Goal: Information Seeking & Learning: Learn about a topic

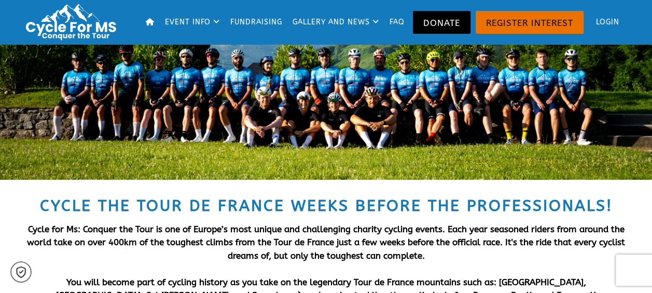
click at [558, 245] on span "Cycle for Ms: Conquer the Tour is one of Europe’s most unique and challenging c…" at bounding box center [326, 242] width 598 height 37
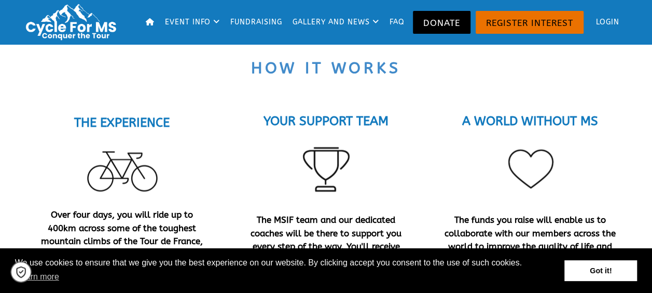
scroll to position [894, 0]
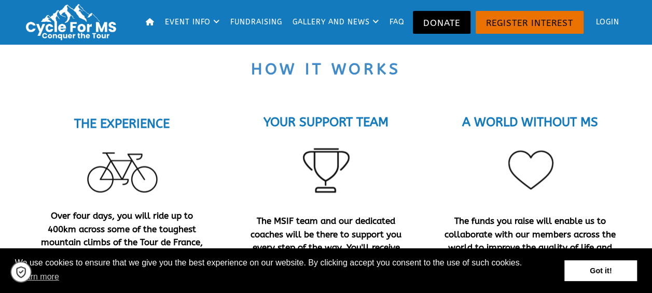
click at [381, 201] on span at bounding box center [326, 168] width 173 height 78
click at [306, 118] on strong "YOUR SUPPORT TEAM" at bounding box center [326, 121] width 125 height 15
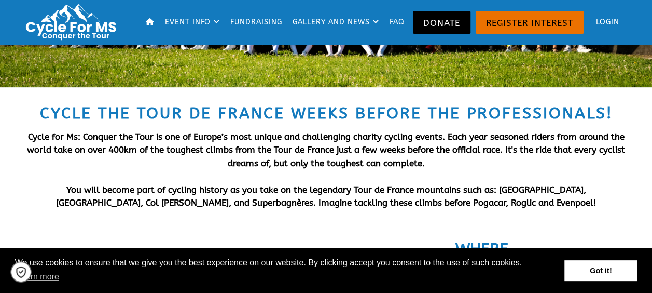
scroll to position [0, 0]
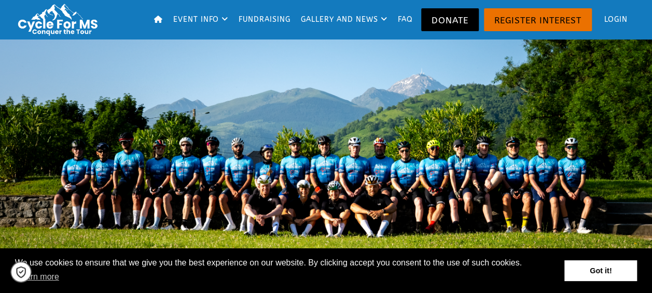
click at [573, 196] on div at bounding box center [326, 153] width 652 height 228
click at [353, 155] on div at bounding box center [326, 154] width 415 height 208
click at [620, 16] on link "Login" at bounding box center [613, 20] width 37 height 34
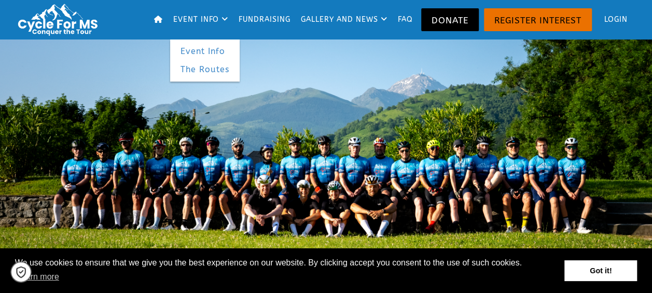
click at [218, 23] on link "Event Info" at bounding box center [201, 19] width 62 height 39
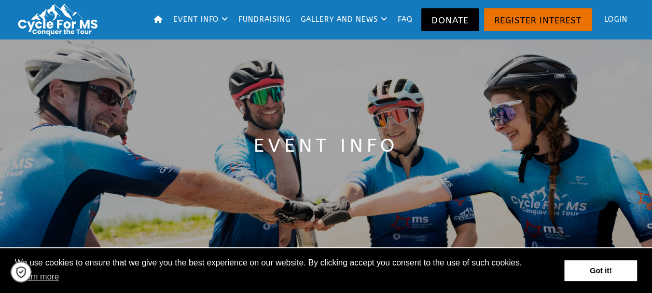
drag, startPoint x: 217, startPoint y: 128, endPoint x: 308, endPoint y: 156, distance: 95.7
click at [308, 156] on span "Event Info" at bounding box center [326, 145] width 145 height 22
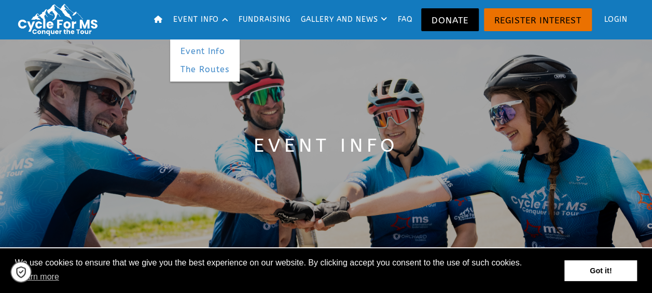
click at [200, 70] on link "The Routes" at bounding box center [205, 69] width 70 height 19
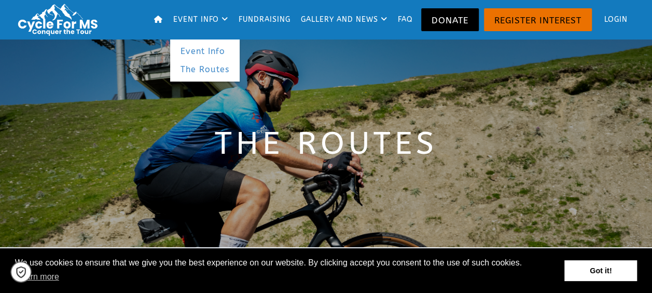
click at [197, 19] on link "Event Info" at bounding box center [201, 19] width 62 height 39
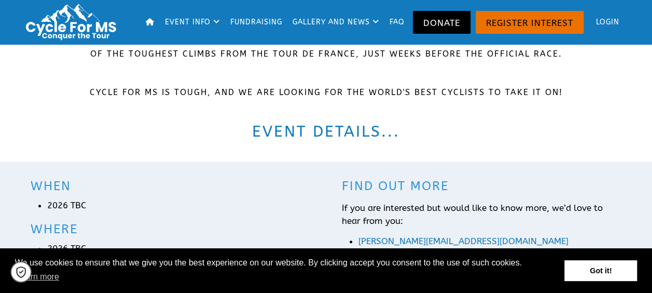
scroll to position [303, 0]
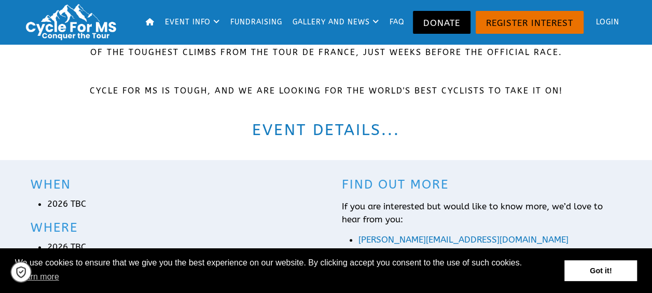
click at [361, 125] on h2 "Event details..." at bounding box center [327, 129] width 592 height 21
click at [326, 128] on h2 "Event details..." at bounding box center [327, 129] width 592 height 21
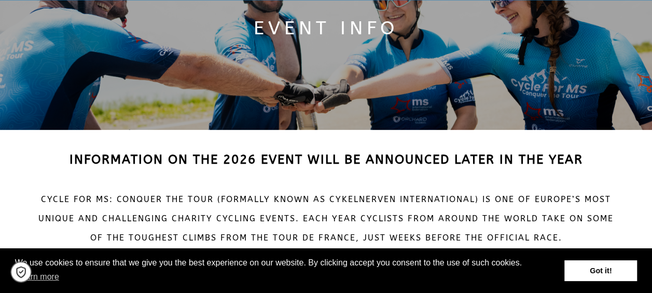
scroll to position [0, 0]
